Goal: Task Accomplishment & Management: Manage account settings

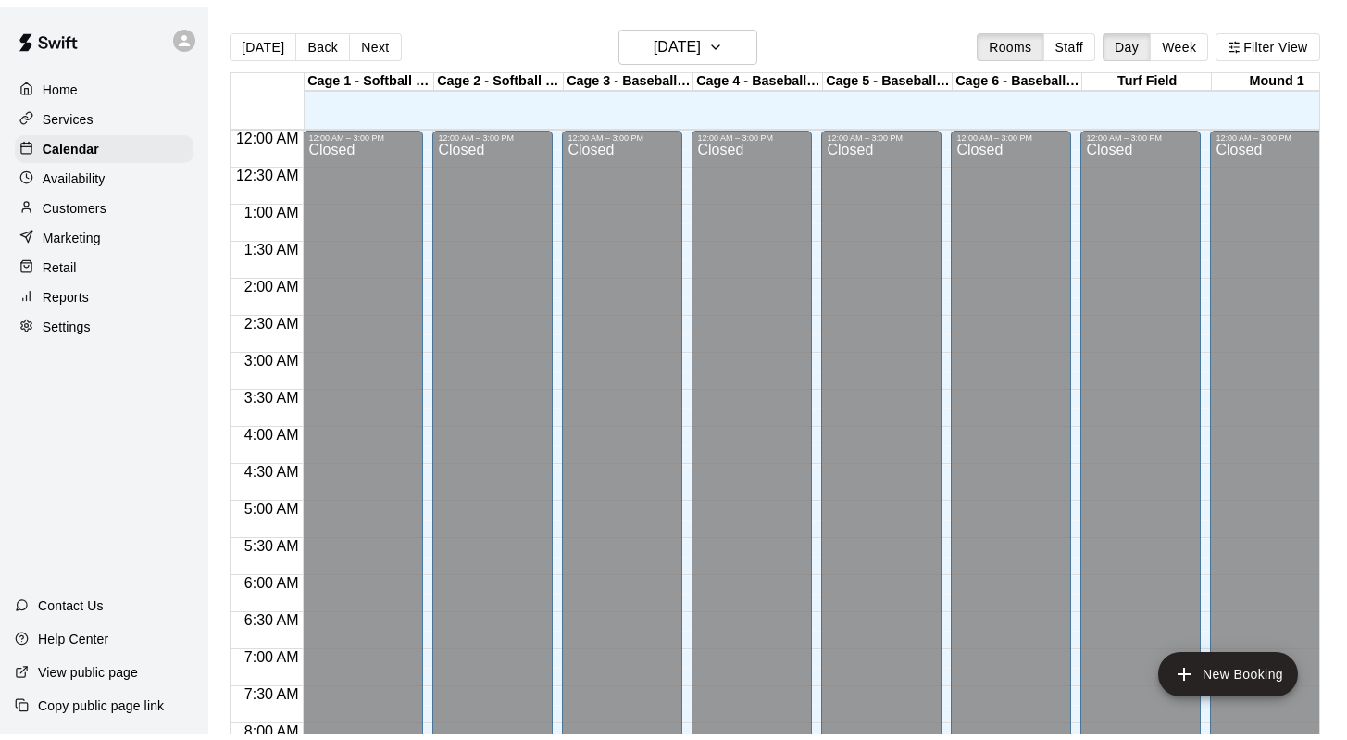
scroll to position [808, 0]
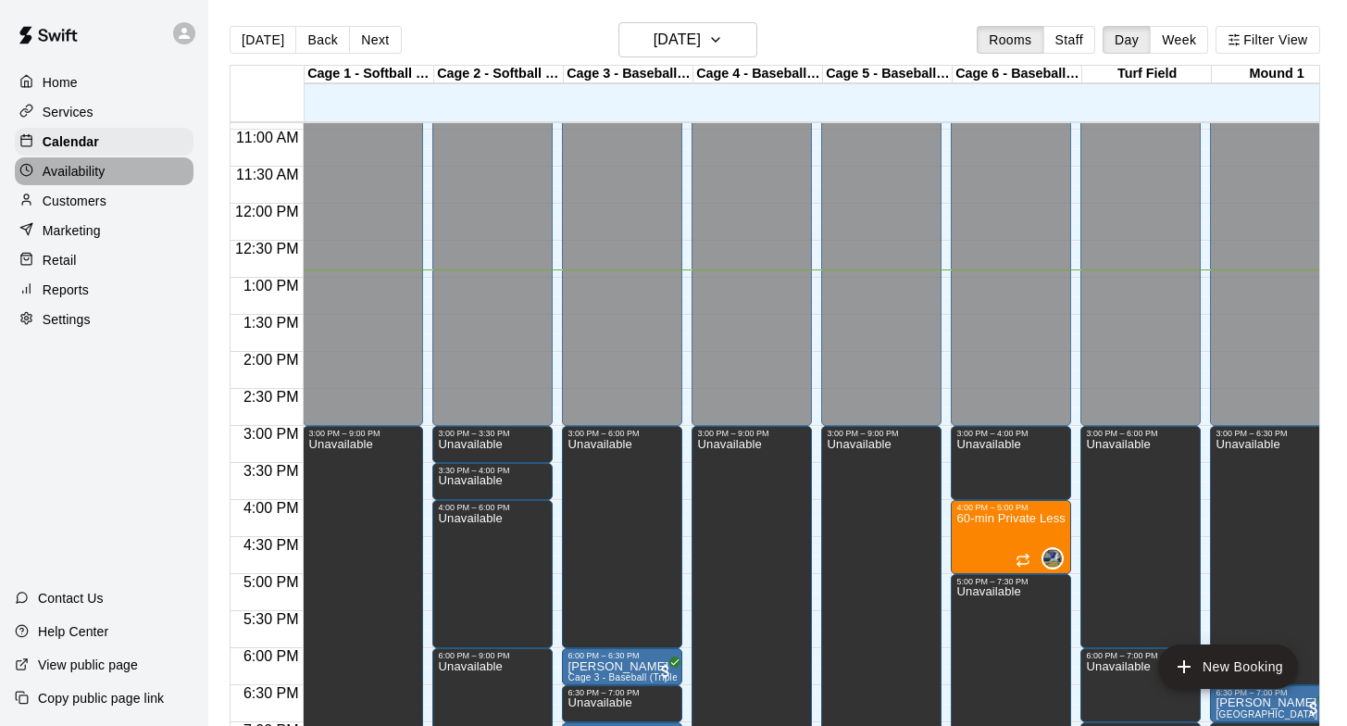
click at [70, 168] on p "Availability" at bounding box center [74, 171] width 63 height 19
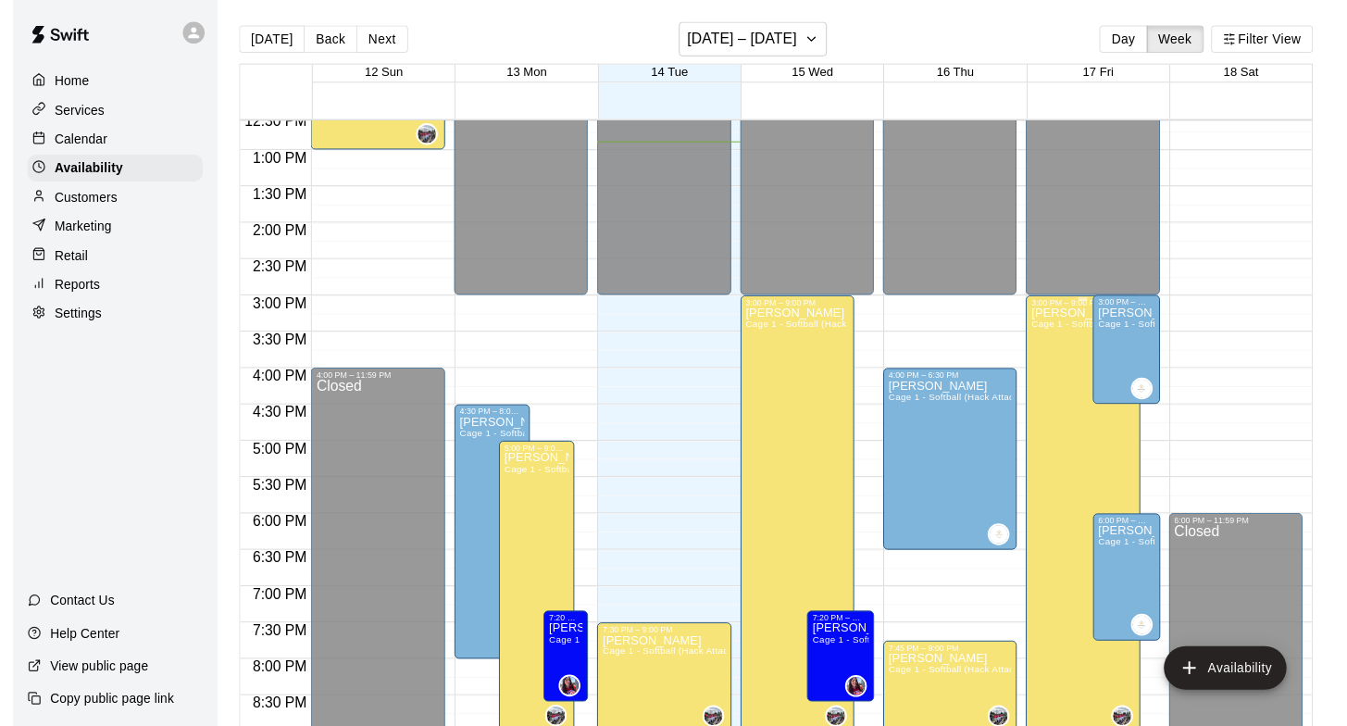
scroll to position [966, 0]
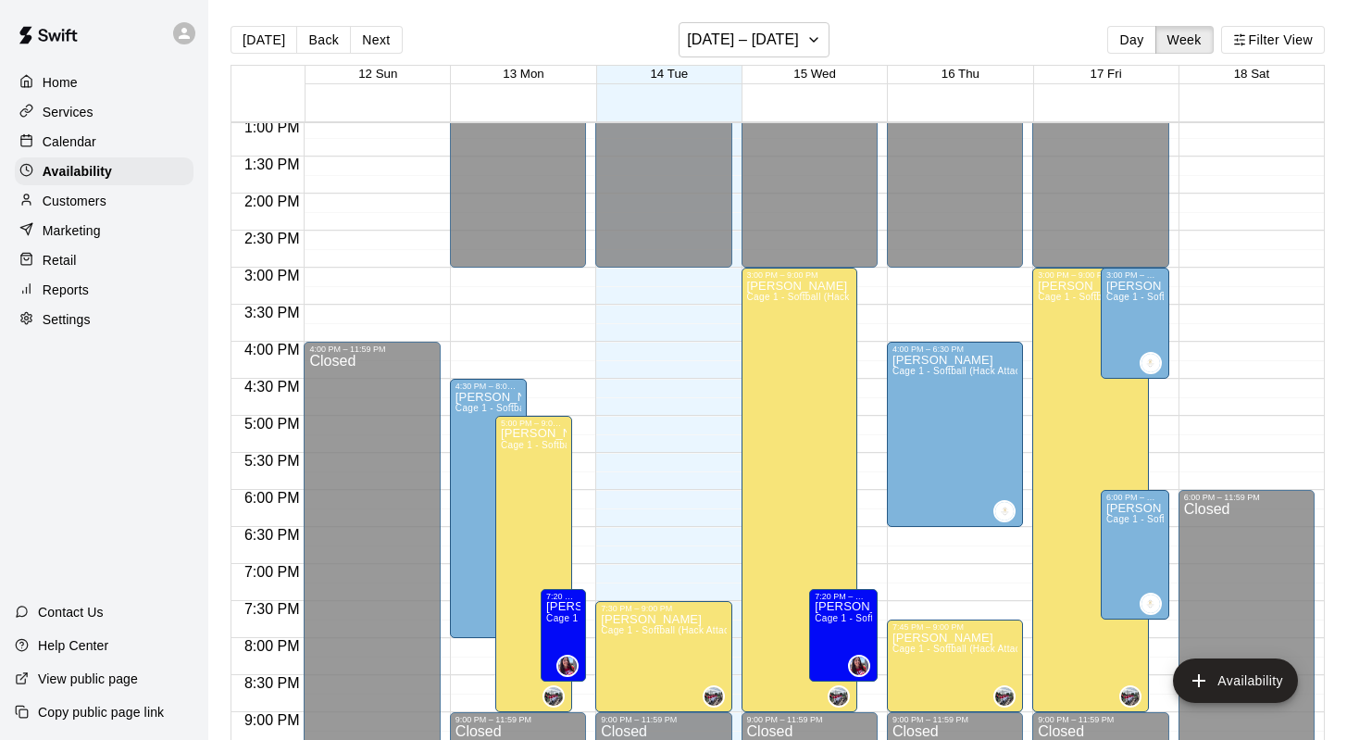
click at [65, 141] on p "Calendar" at bounding box center [70, 141] width 54 height 19
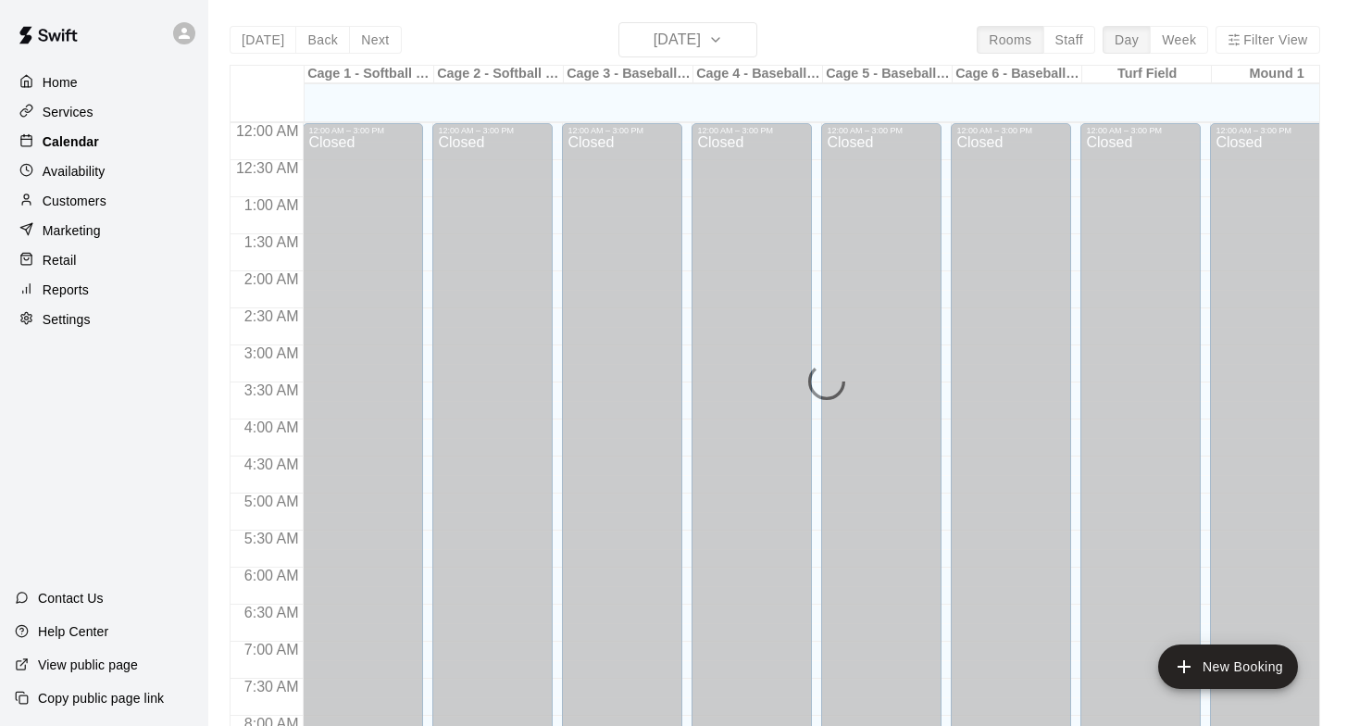
scroll to position [955, 0]
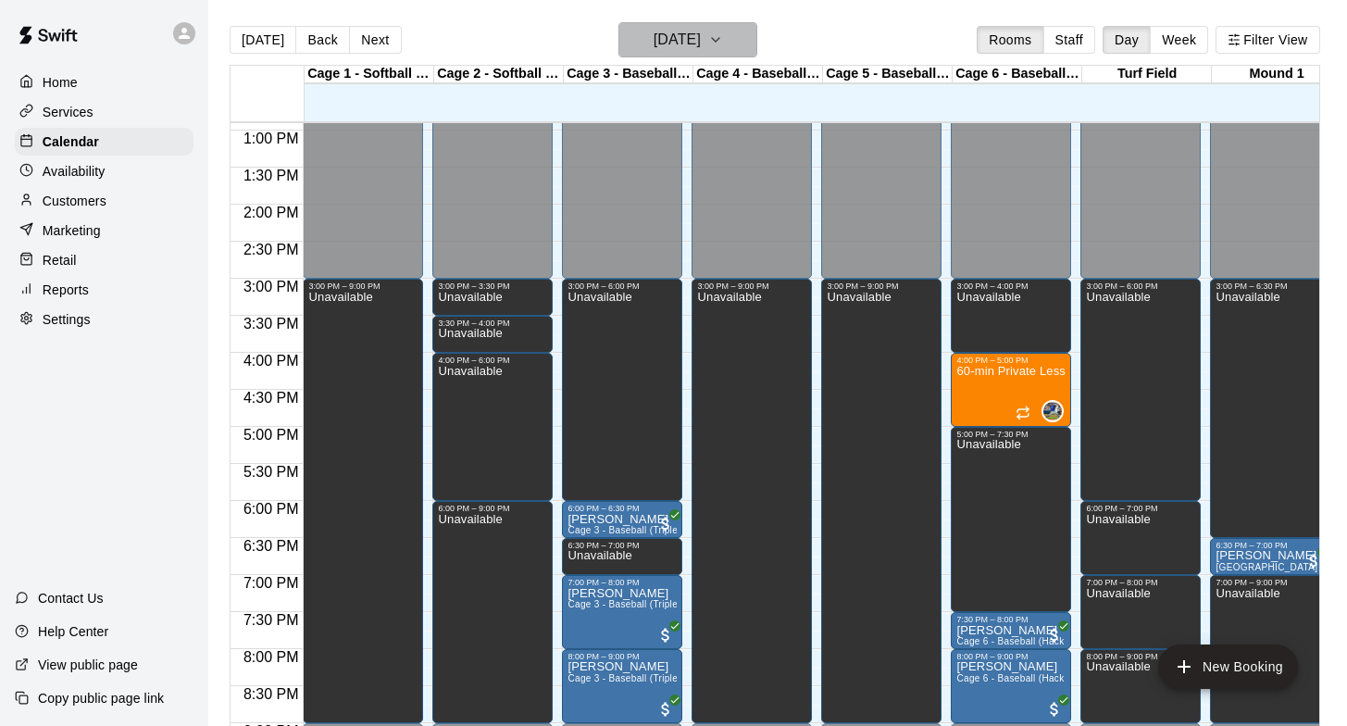
click at [723, 39] on icon "button" at bounding box center [715, 40] width 15 height 22
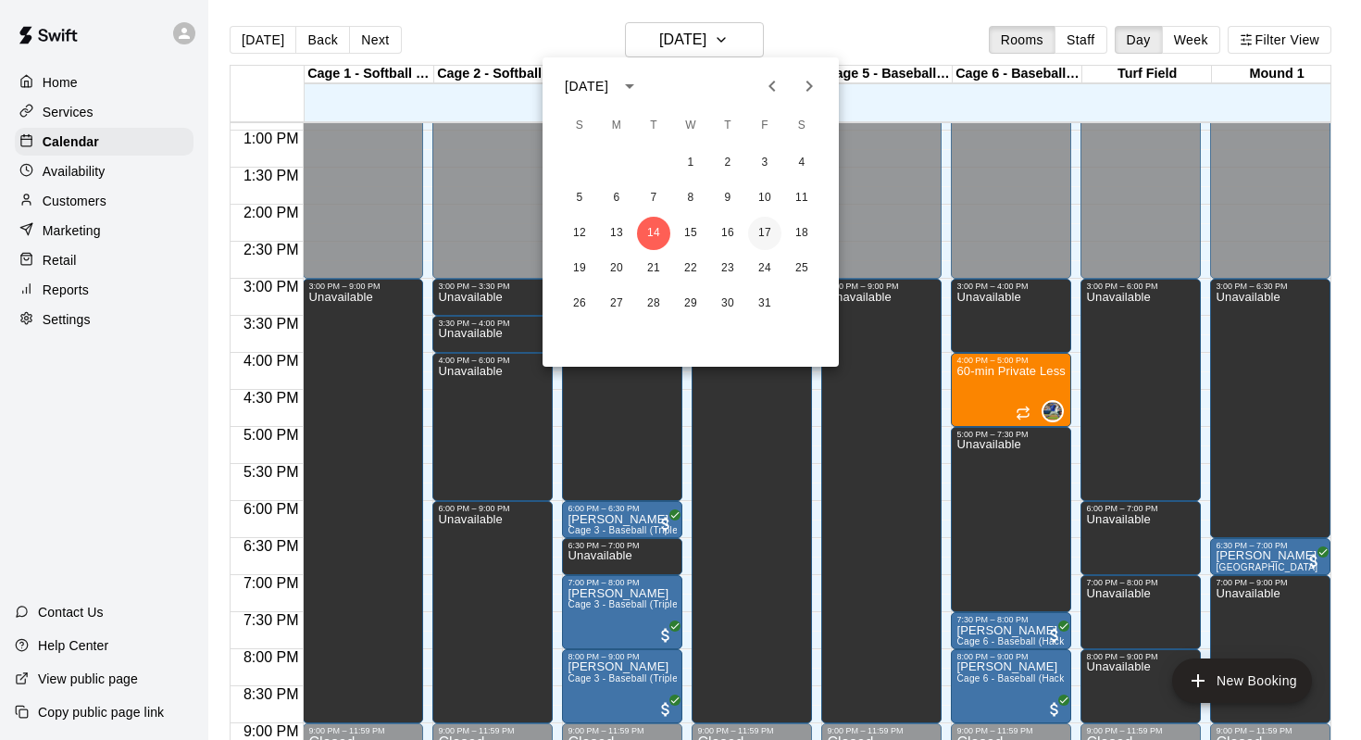
click at [765, 233] on button "17" at bounding box center [764, 233] width 33 height 33
